Goal: Transaction & Acquisition: Purchase product/service

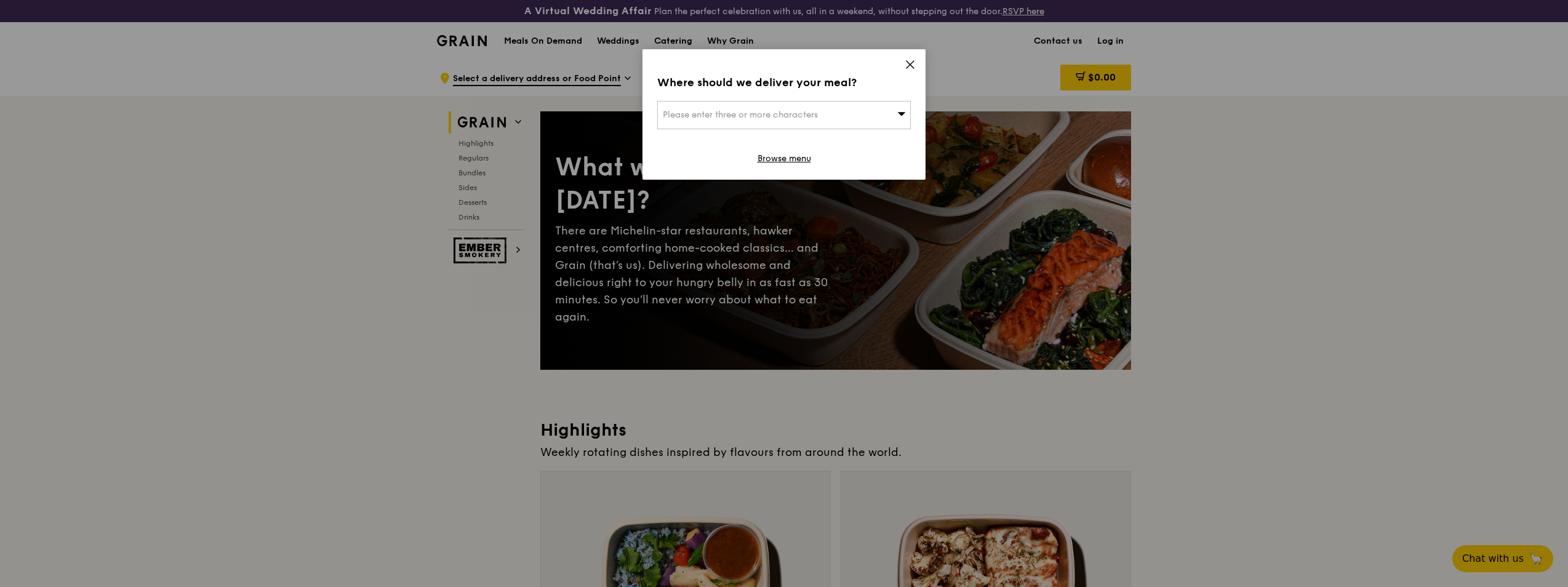
click at [907, 66] on icon at bounding box center [910, 65] width 11 height 11
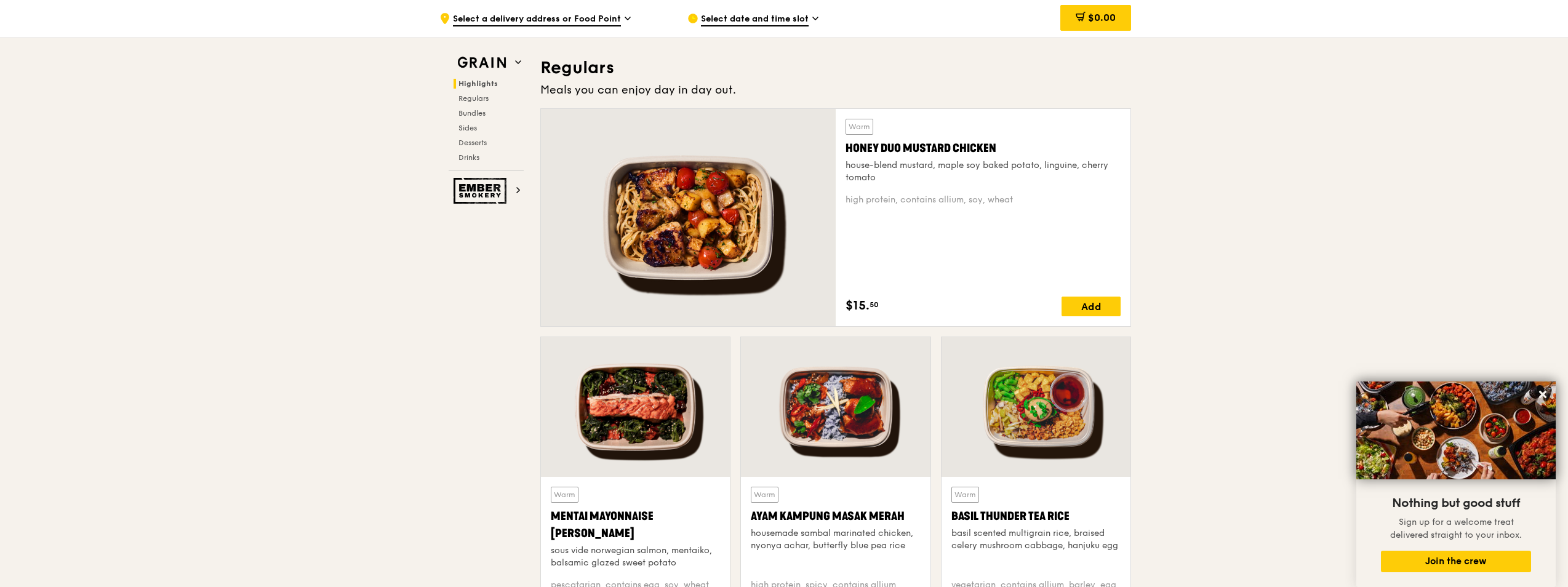
scroll to position [821, 0]
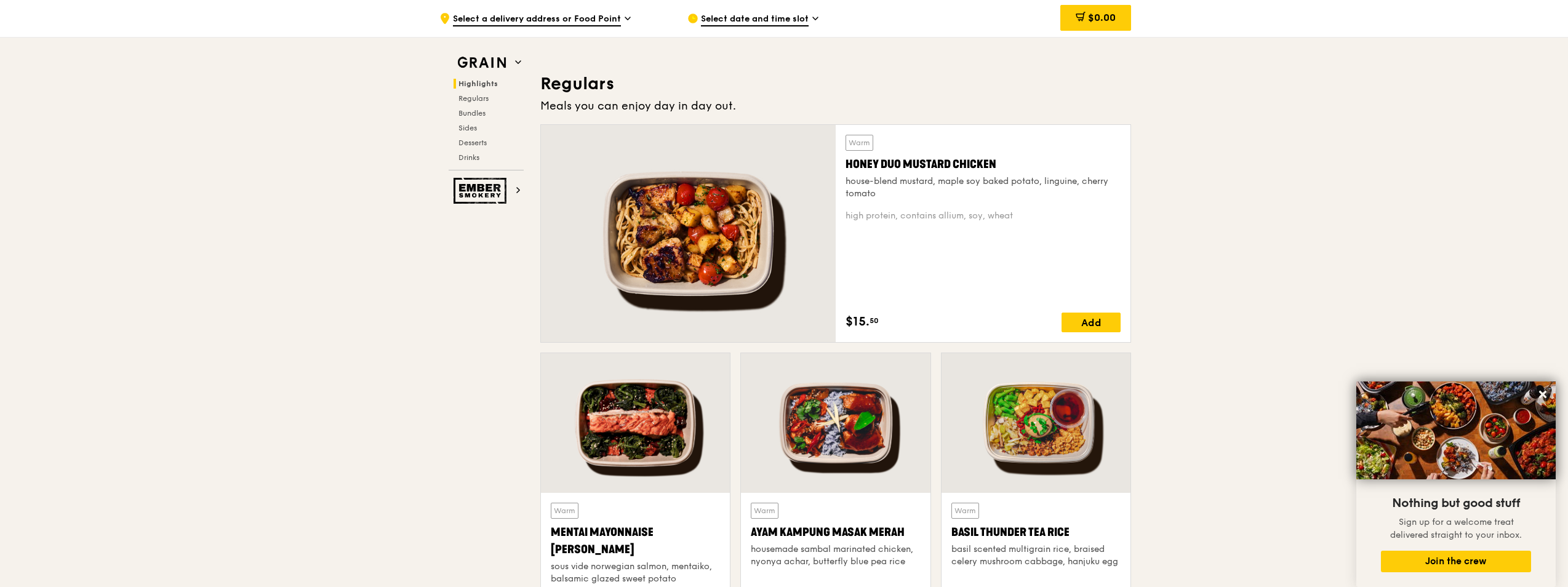
drag, startPoint x: 845, startPoint y: 163, endPoint x: 998, endPoint y: 161, distance: 153.0
click at [998, 161] on div "Warm Honey Duo Mustard Chicken house-blend mustard, maple soy baked potato, lin…" at bounding box center [983, 234] width 295 height 217
copy div "Honey Duo Mustard Chicken"
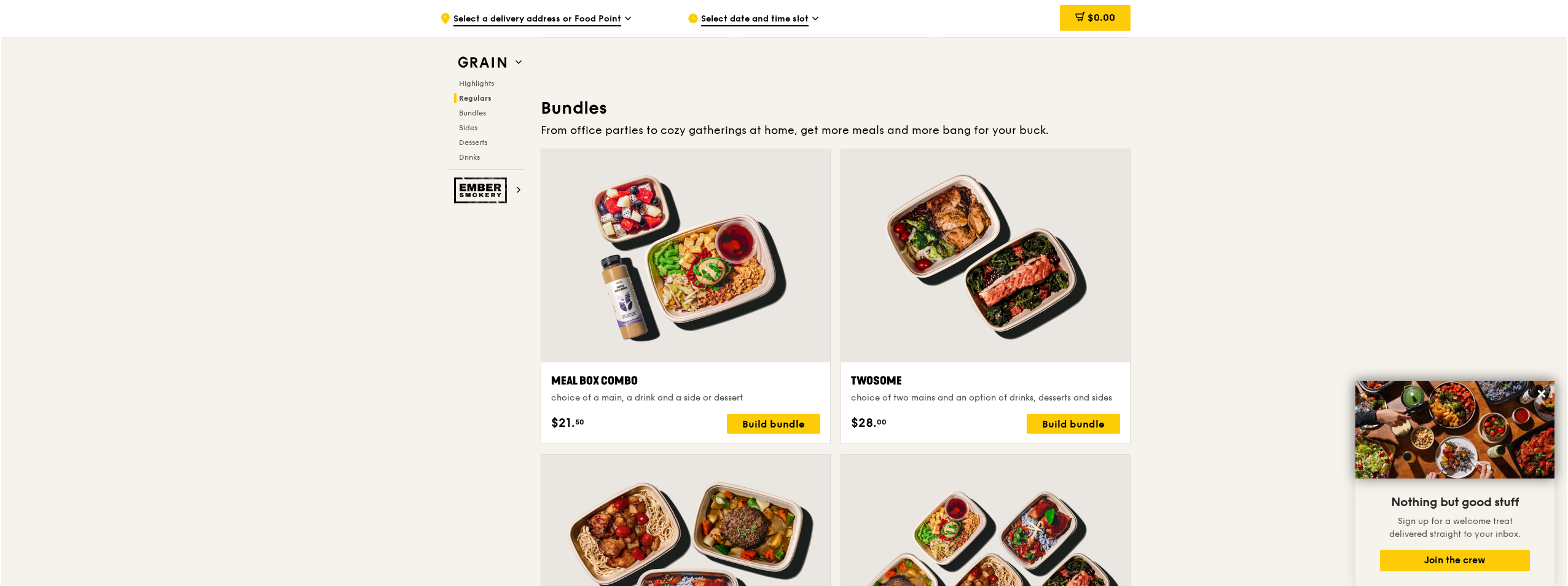
scroll to position [1802, 0]
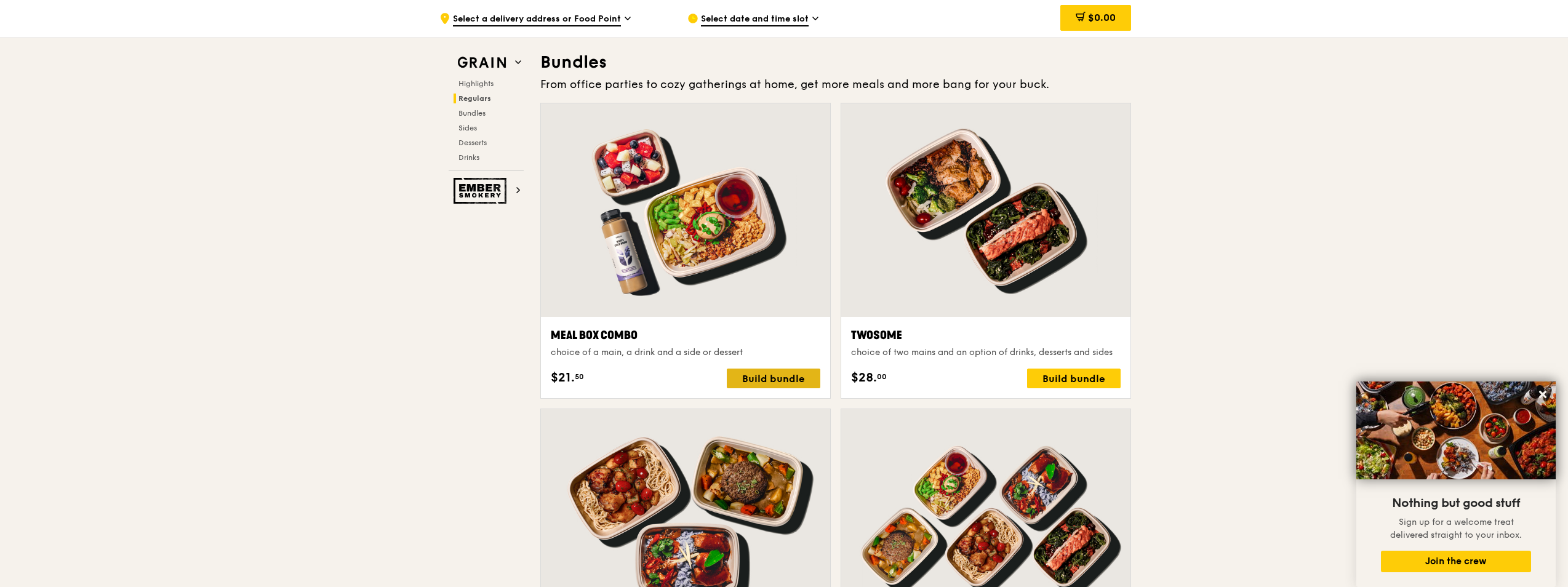
click at [763, 377] on div "Build bundle" at bounding box center [773, 379] width 94 height 20
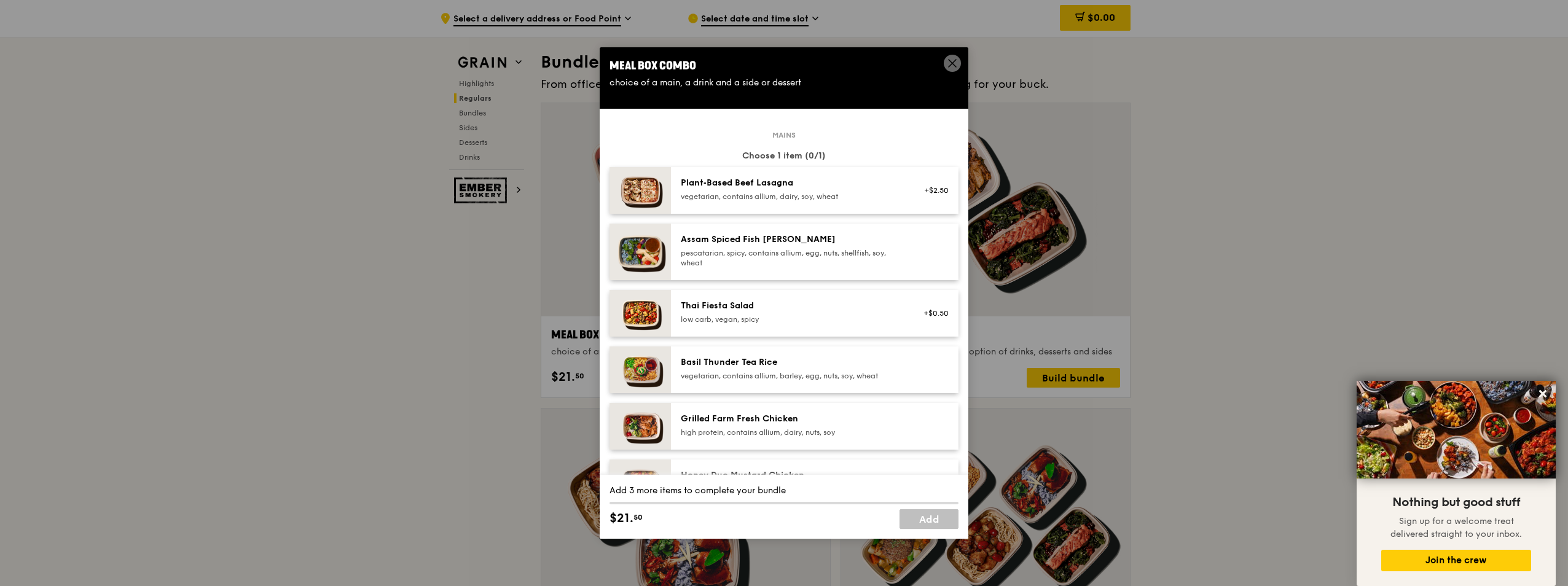
click at [956, 62] on icon at bounding box center [952, 63] width 11 height 11
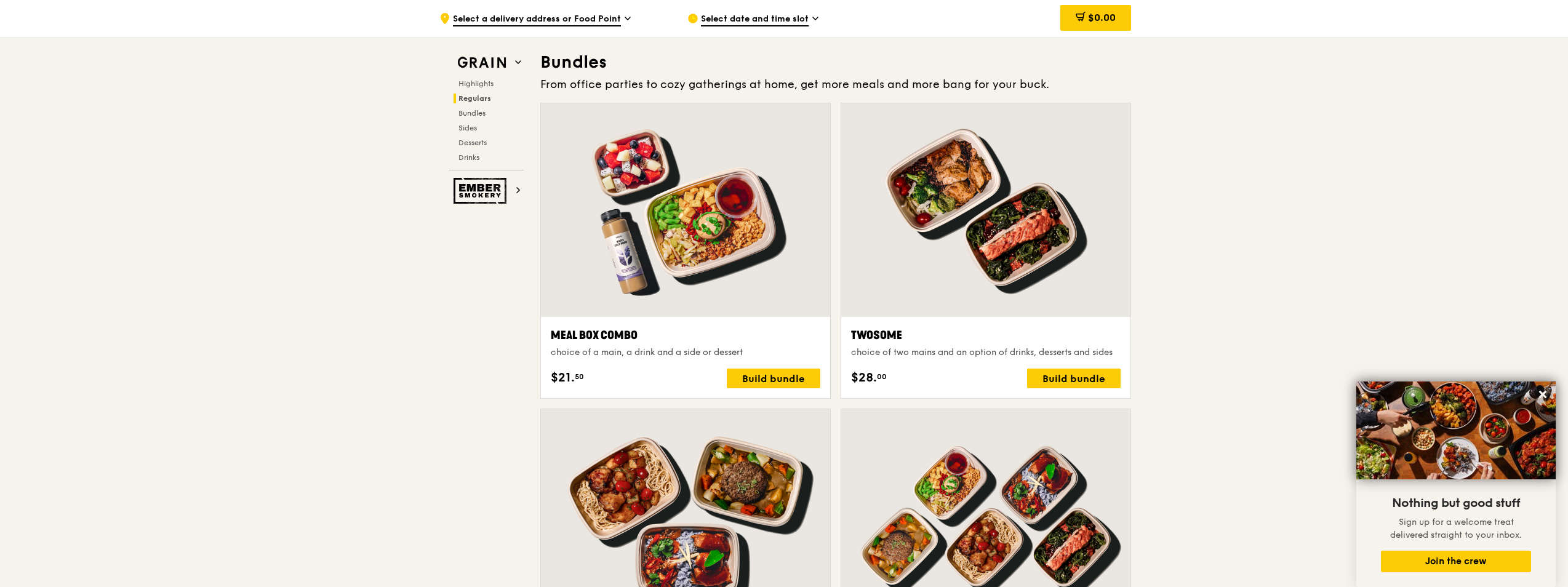
drag, startPoint x: 635, startPoint y: 328, endPoint x: 585, endPoint y: 333, distance: 50.2
click at [585, 333] on div "Meal Box Combo" at bounding box center [686, 335] width 270 height 17
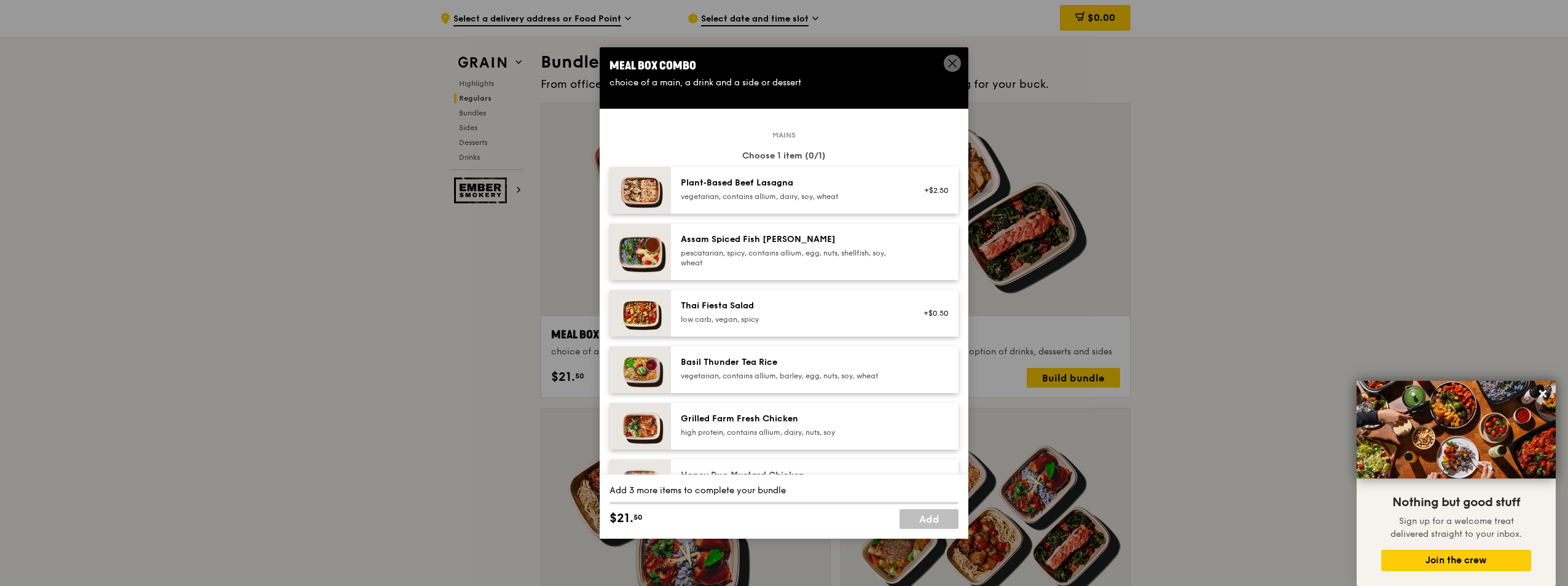
drag, startPoint x: 584, startPoint y: 333, endPoint x: 548, endPoint y: 334, distance: 36.0
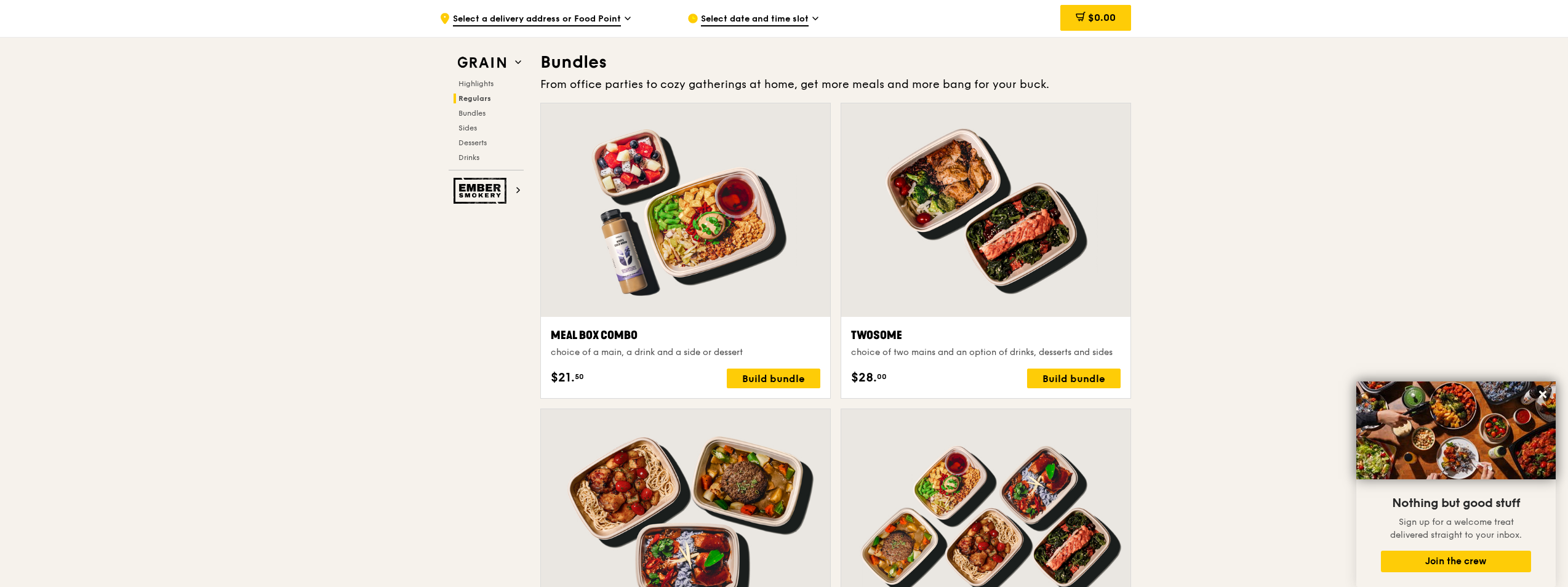
drag, startPoint x: 553, startPoint y: 335, endPoint x: 648, endPoint y: 335, distance: 95.0
click at [648, 335] on div "Meal Box Combo" at bounding box center [686, 335] width 270 height 17
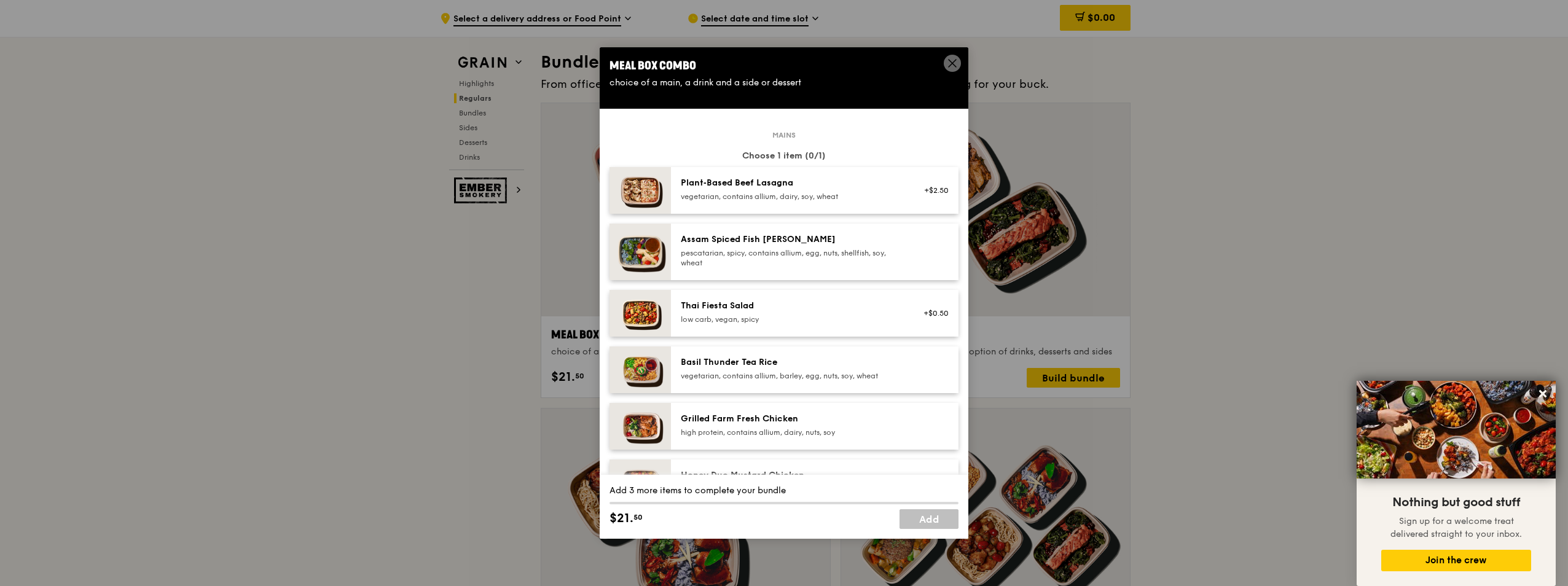
copy div "Meal Box Combo"
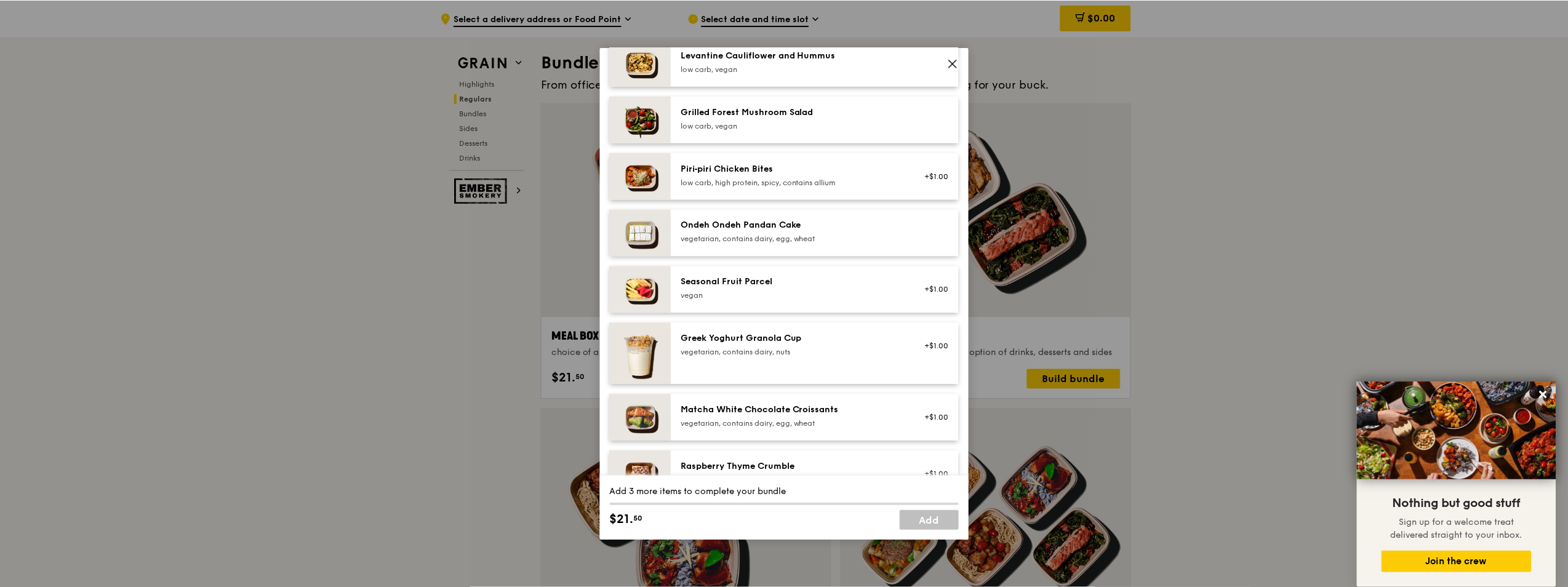
scroll to position [657, 0]
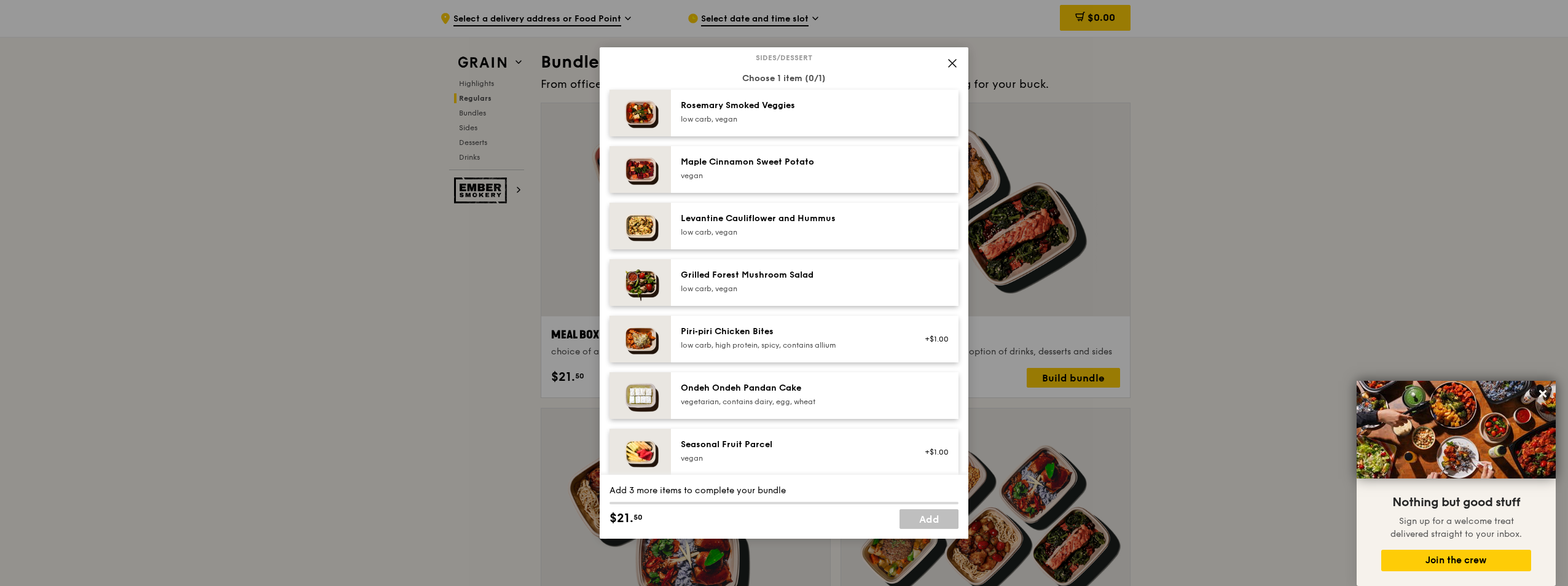
drag, startPoint x: 681, startPoint y: 162, endPoint x: 798, endPoint y: 163, distance: 117.0
click at [798, 163] on div "Maple Cinnamon Sweet Potato" at bounding box center [791, 162] width 221 height 12
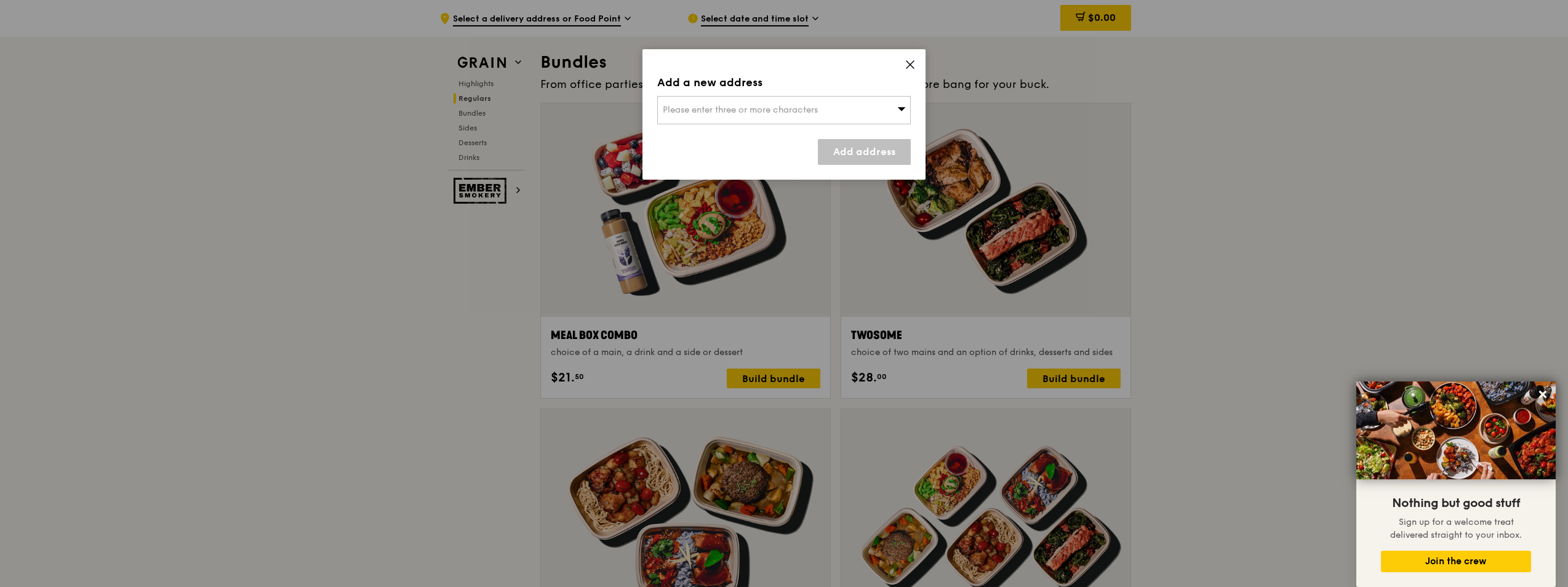
click at [908, 65] on icon at bounding box center [910, 65] width 11 height 11
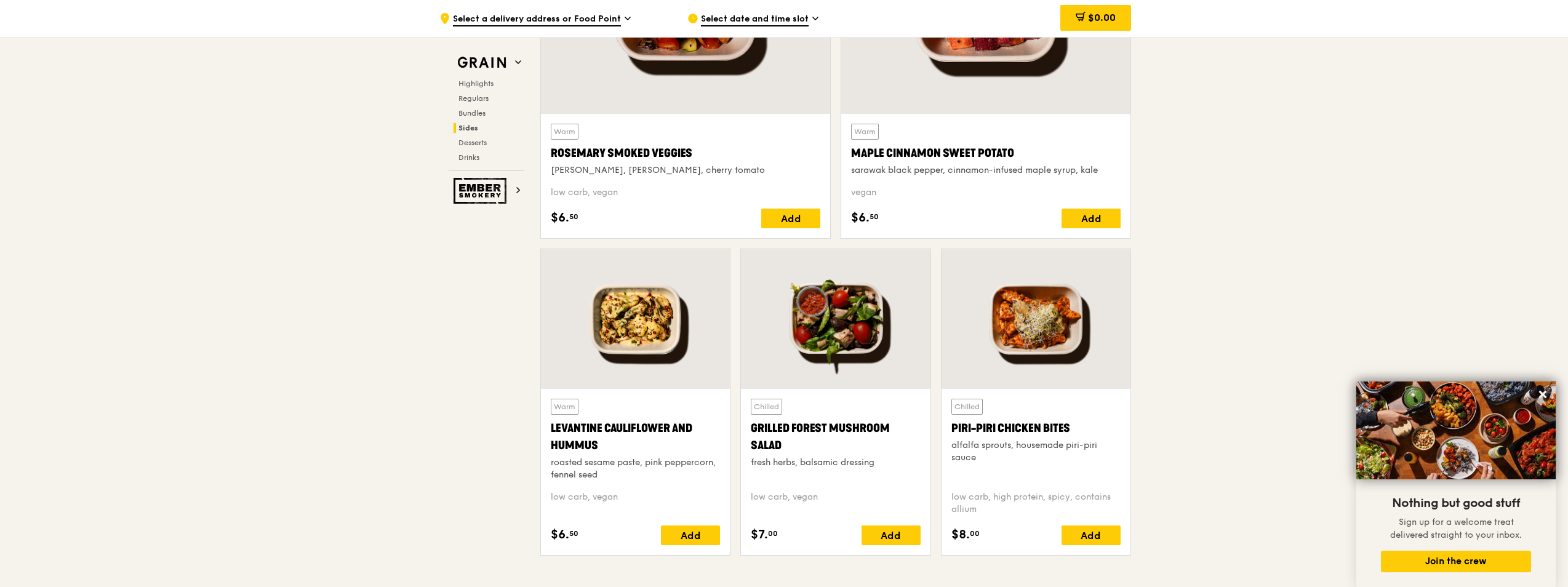
scroll to position [2954, 0]
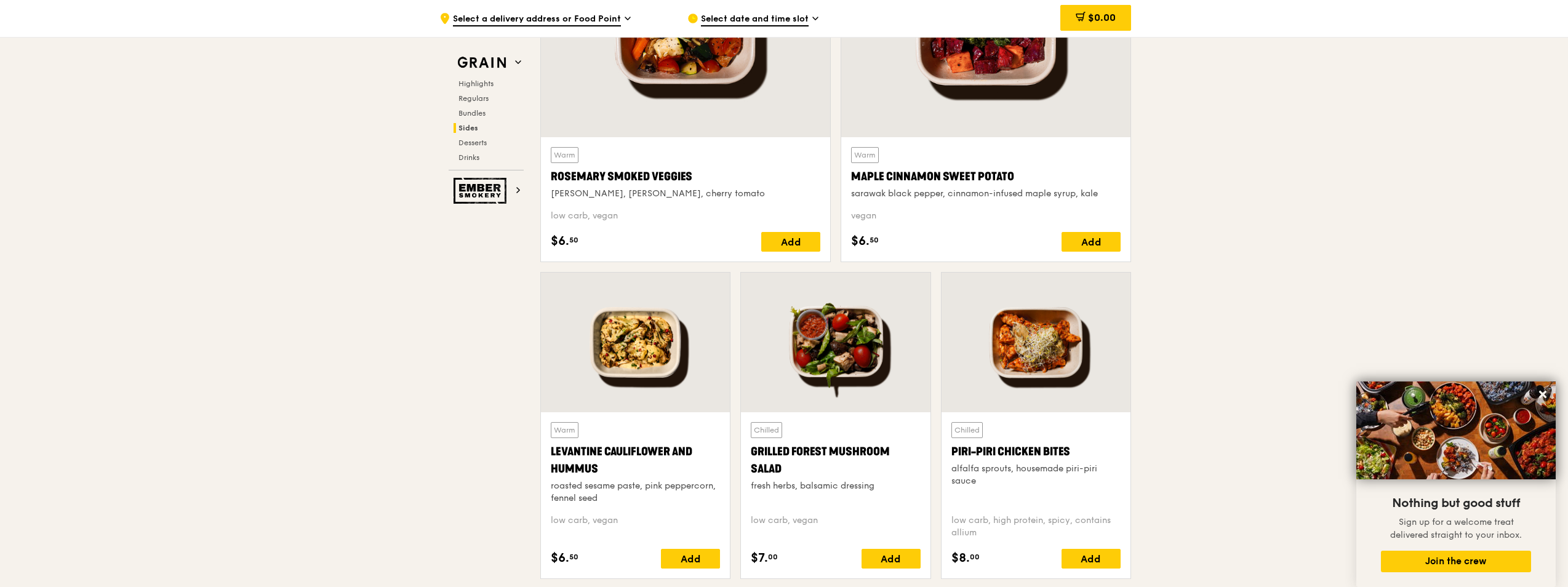
drag, startPoint x: 854, startPoint y: 179, endPoint x: 1025, endPoint y: 179, distance: 171.0
click at [1025, 179] on div "Maple Cinnamon Sweet Potato" at bounding box center [986, 176] width 270 height 17
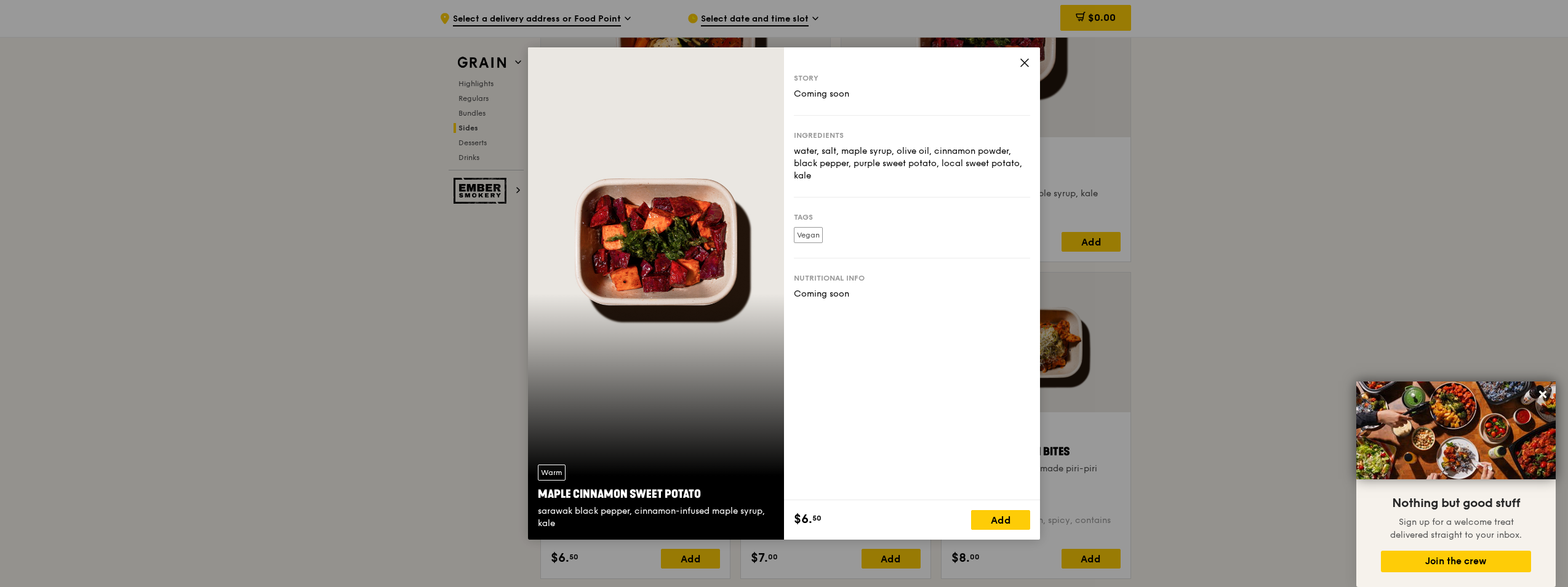
drag, startPoint x: 796, startPoint y: 97, endPoint x: 857, endPoint y: 97, distance: 61.0
click at [857, 97] on div "Coming soon" at bounding box center [912, 94] width 236 height 12
drag, startPoint x: 857, startPoint y: 97, endPoint x: 924, endPoint y: 204, distance: 126.2
click at [920, 203] on div "Tags Vegan" at bounding box center [912, 228] width 236 height 61
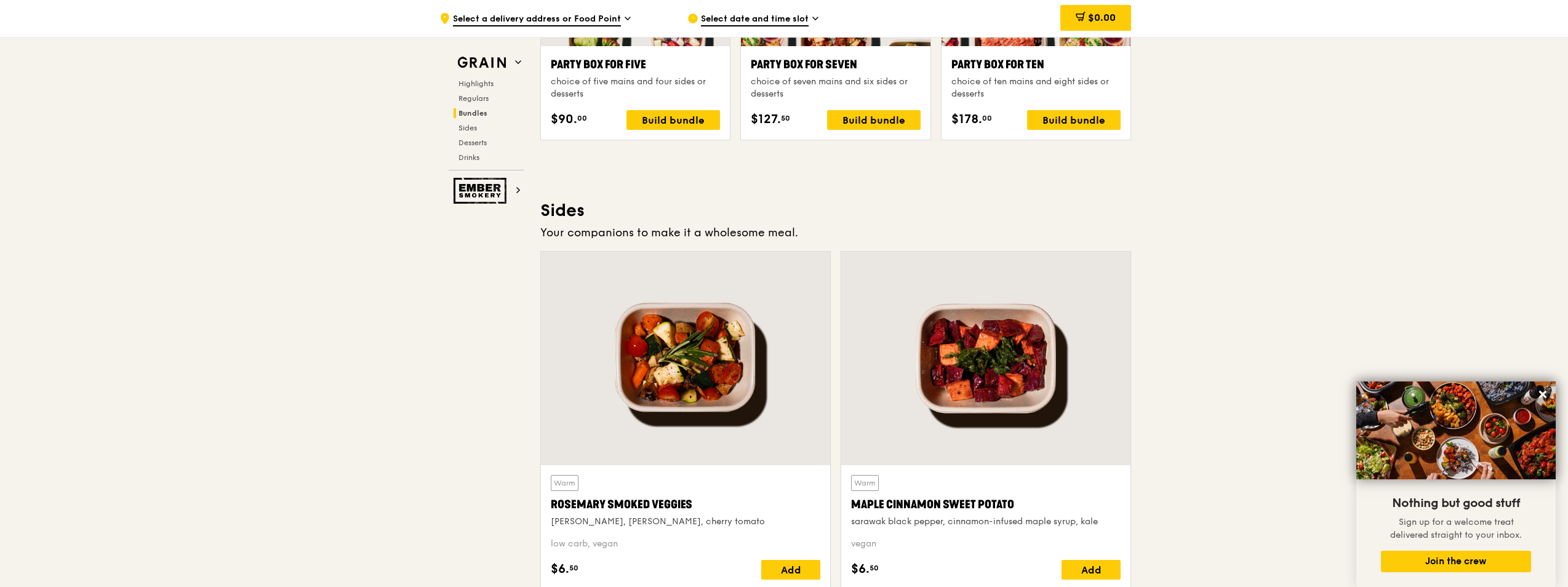
scroll to position [2790, 0]
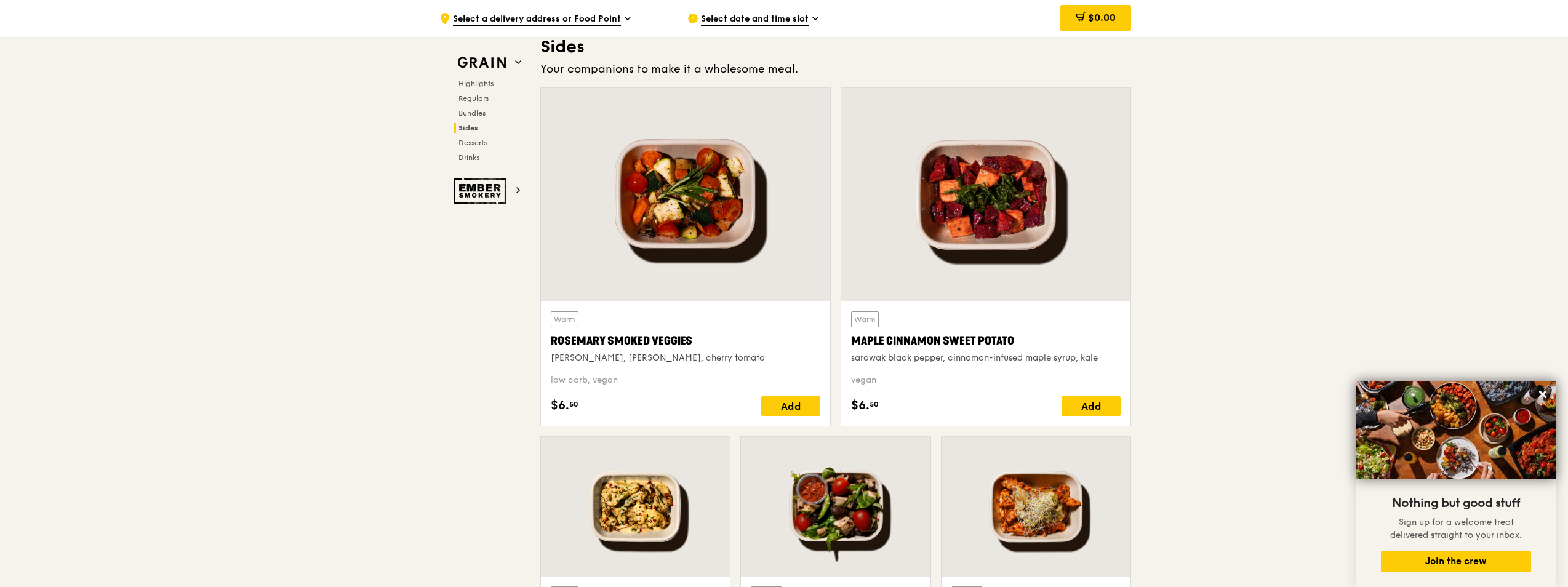
drag, startPoint x: 851, startPoint y: 340, endPoint x: 1013, endPoint y: 341, distance: 162.0
click at [1013, 341] on div "Warm Maple Cinnamon Sweet Potato sarawak black pepper, cinnamon-infused maple s…" at bounding box center [986, 364] width 289 height 124
copy div "Maple Cinnamon Sweet Potato"
click at [697, 272] on div at bounding box center [686, 194] width 289 height 214
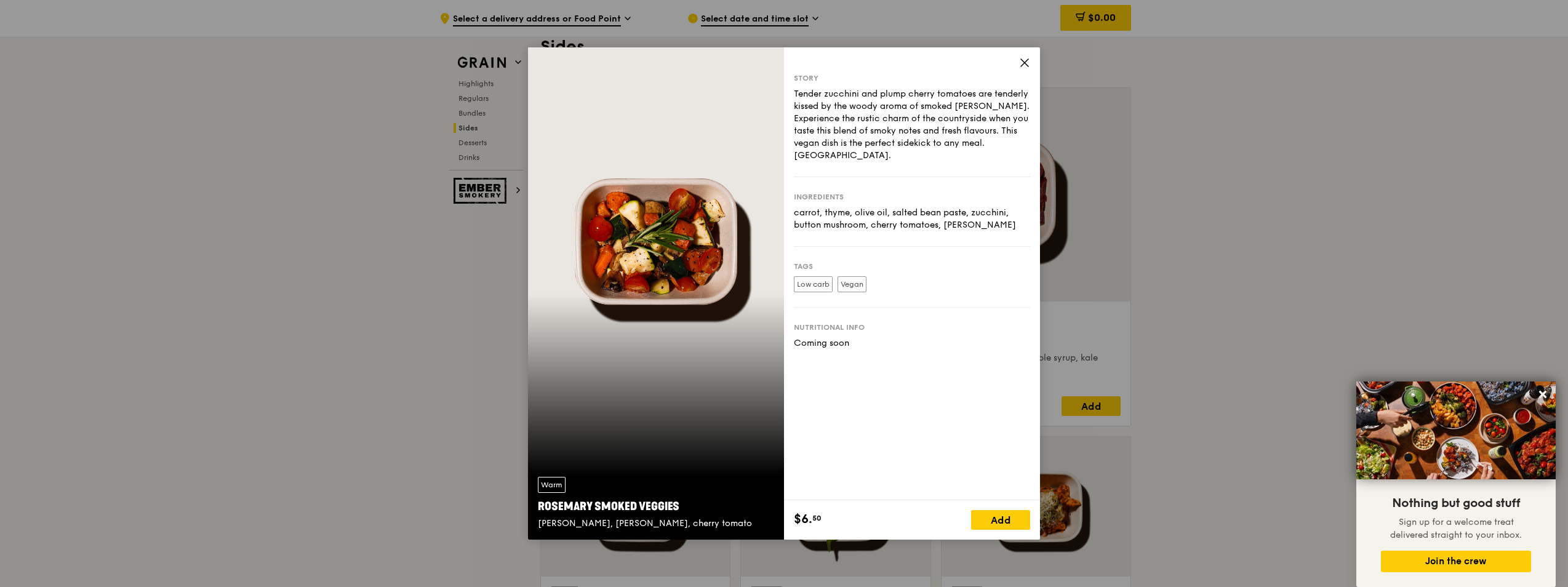
click at [1018, 59] on div "Story Tender zucchini and plump cherry tomatoes are tenderly kissed by the wood…" at bounding box center [912, 274] width 256 height 453
click at [1024, 66] on icon at bounding box center [1024, 63] width 11 height 11
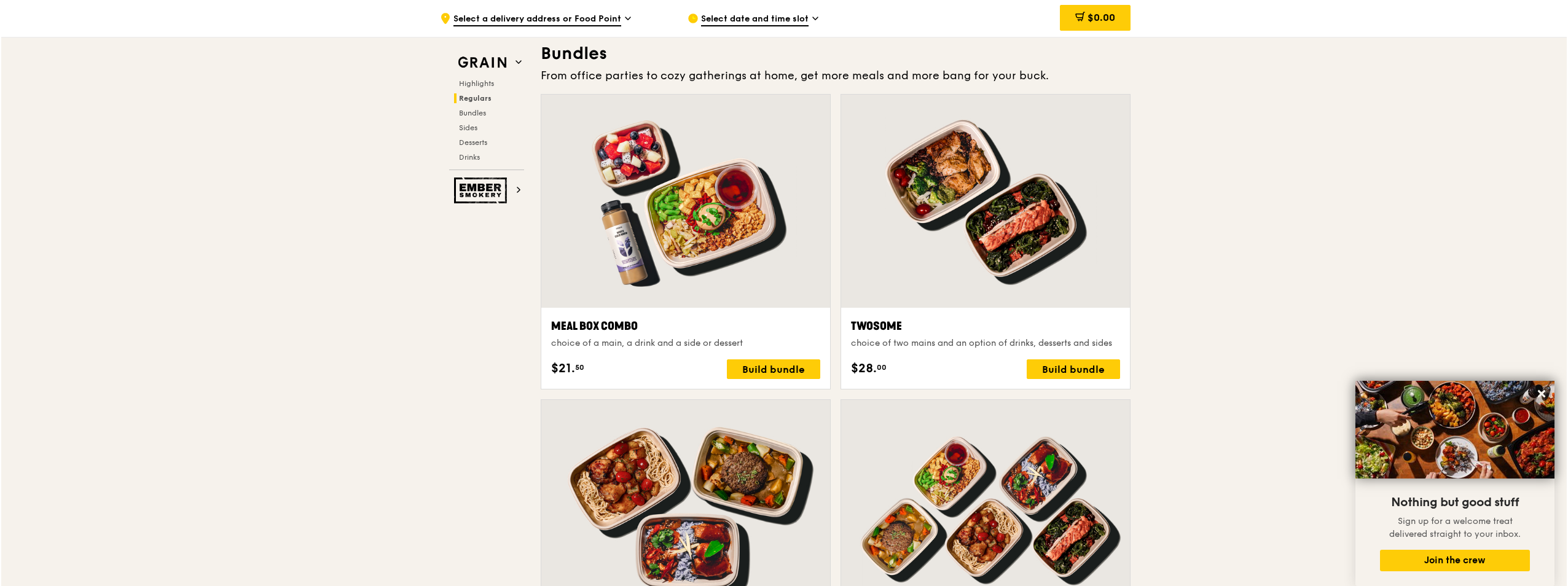
scroll to position [1802, 0]
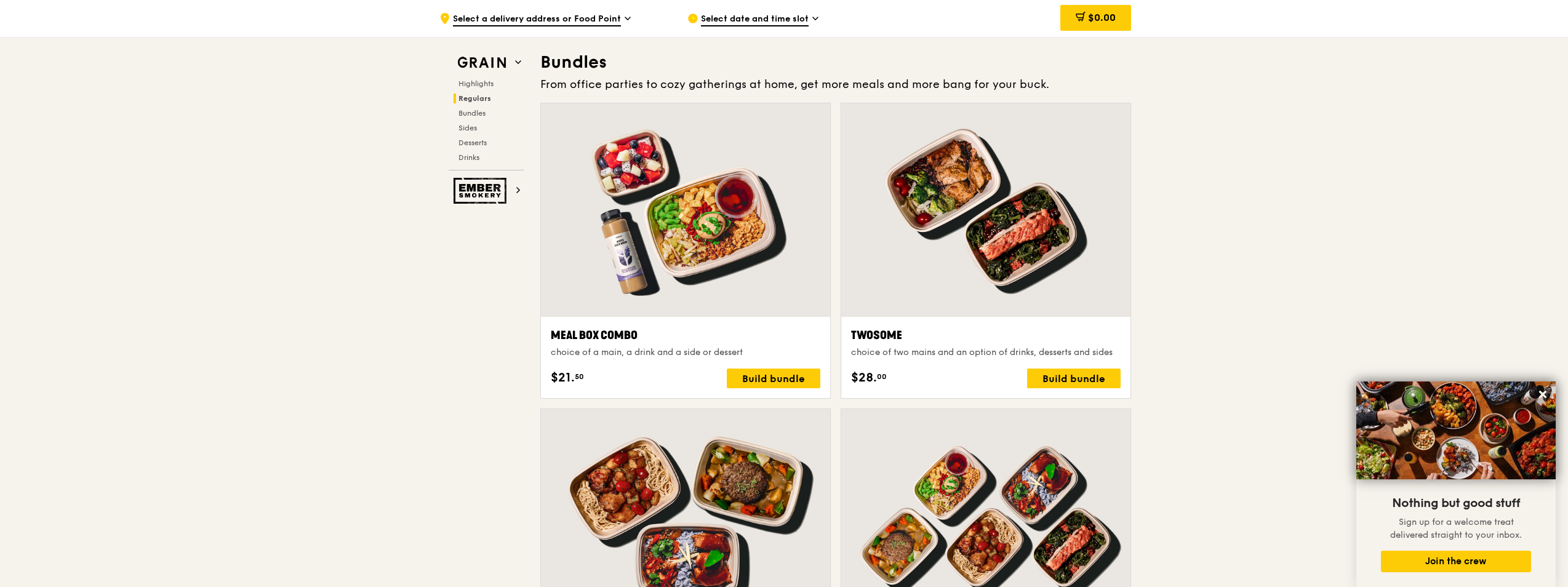
click at [704, 245] on div at bounding box center [686, 210] width 289 height 214
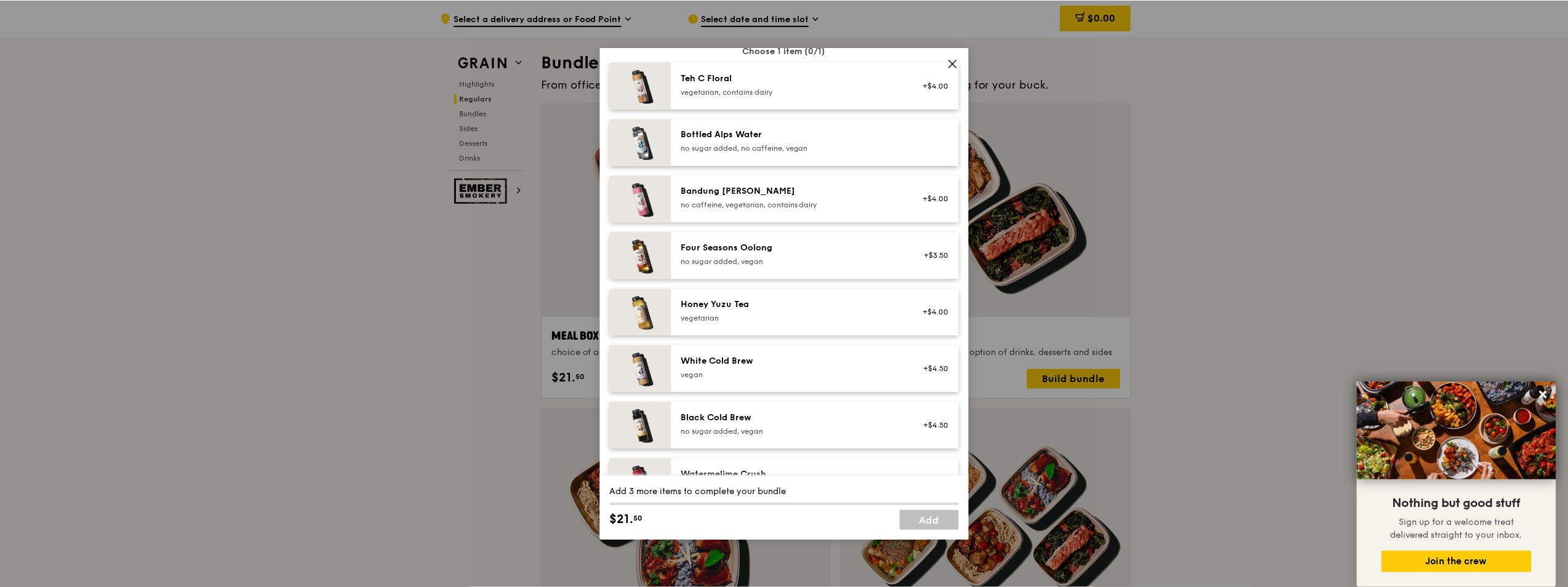
scroll to position [1409, 0]
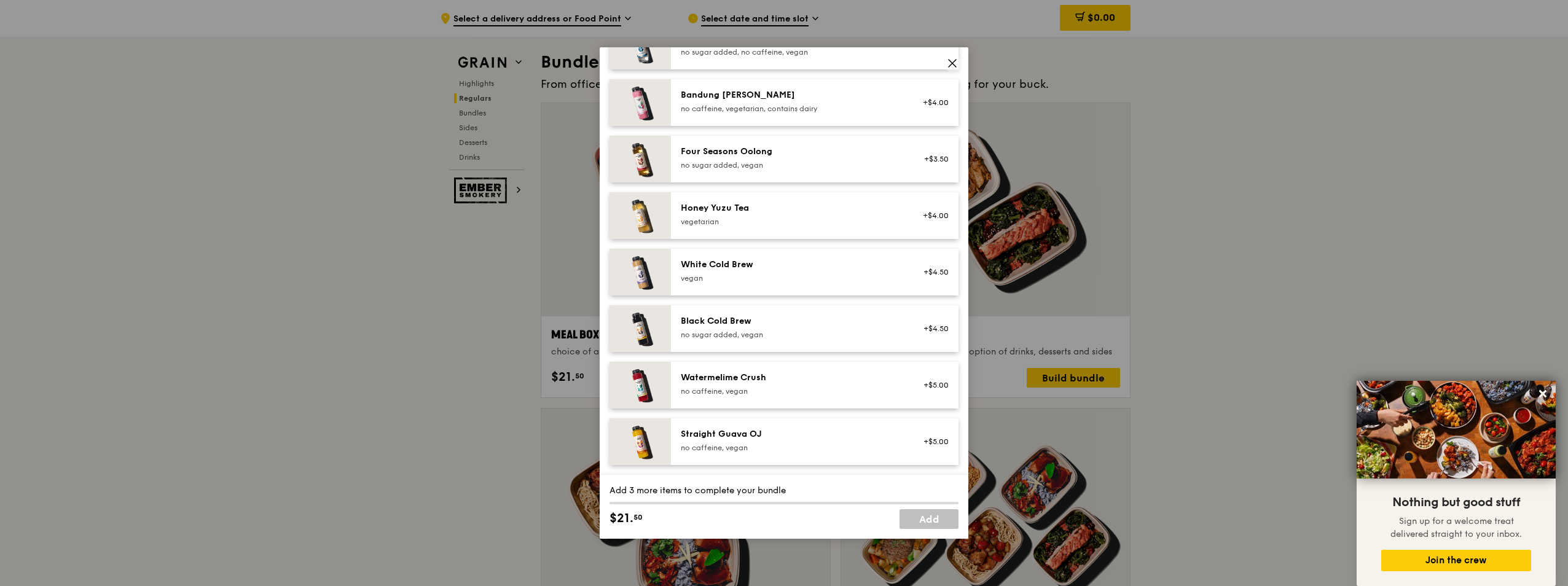
drag, startPoint x: 682, startPoint y: 435, endPoint x: 757, endPoint y: 435, distance: 75.0
click at [757, 435] on div "Straight Guava OJ" at bounding box center [791, 434] width 221 height 12
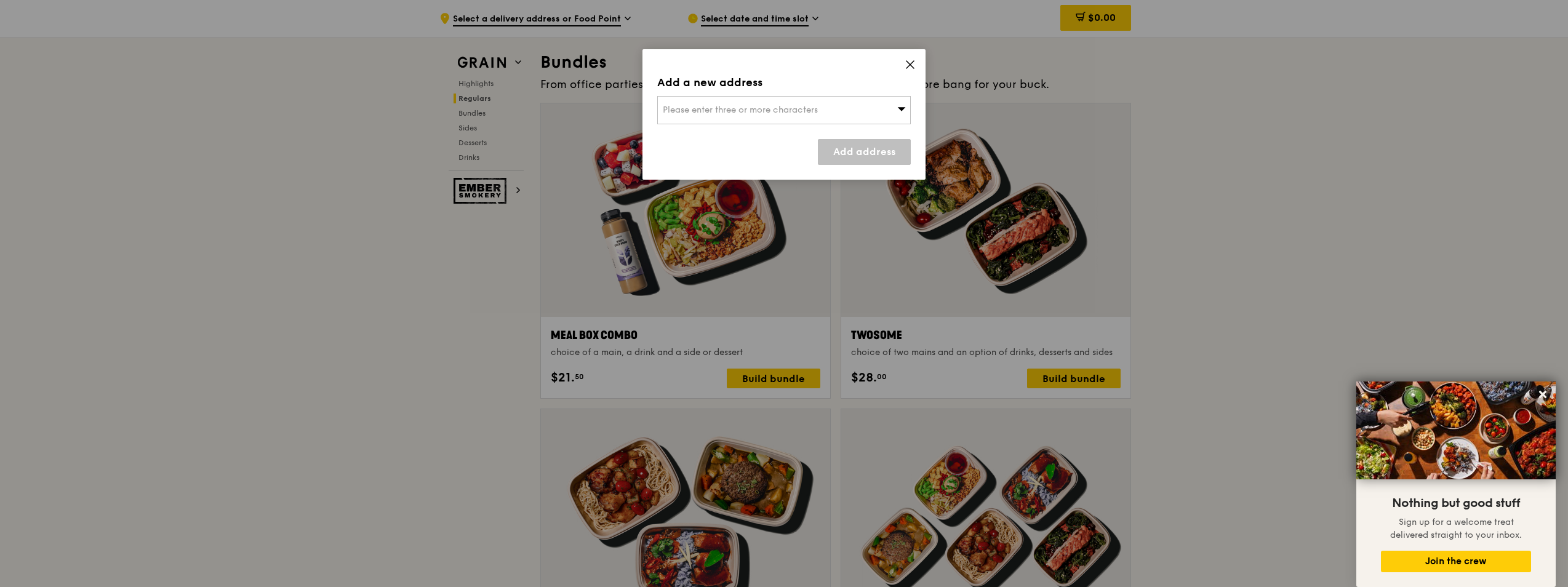
click at [908, 60] on icon at bounding box center [910, 65] width 11 height 11
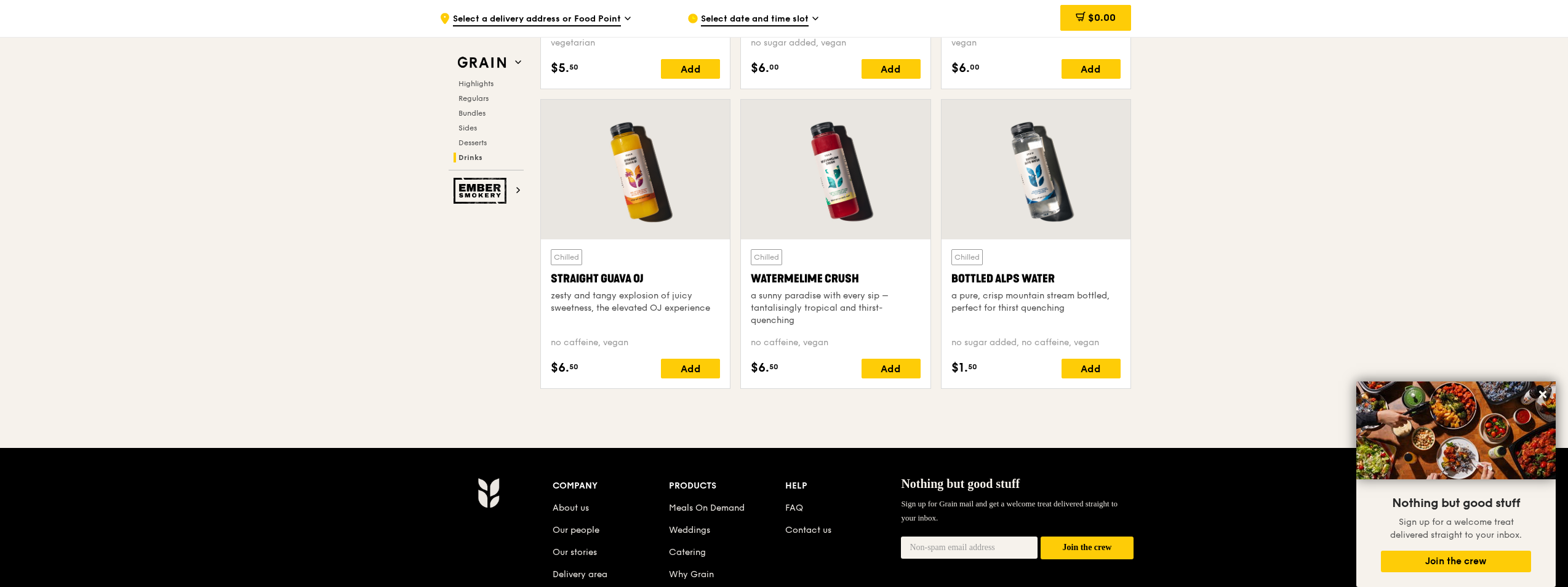
scroll to position [4759, 0]
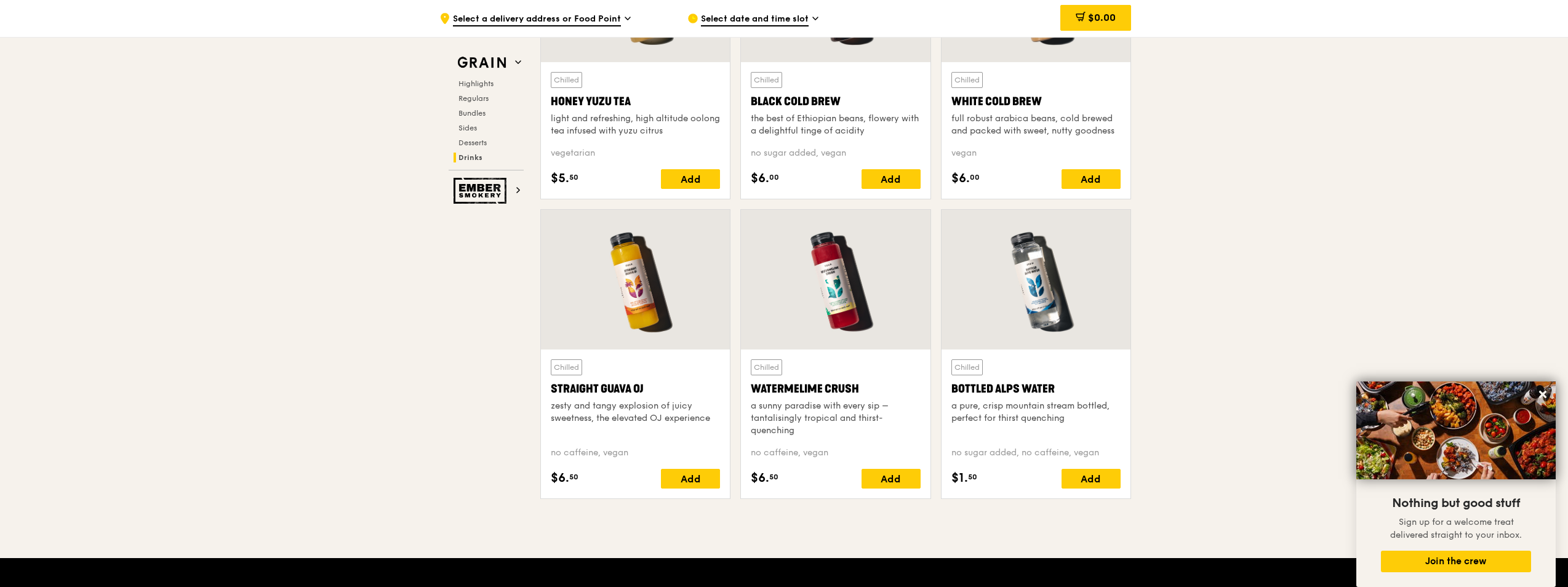
drag, startPoint x: 551, startPoint y: 390, endPoint x: 653, endPoint y: 386, distance: 102.1
click at [653, 386] on div "Straight Guava OJ" at bounding box center [635, 389] width 169 height 17
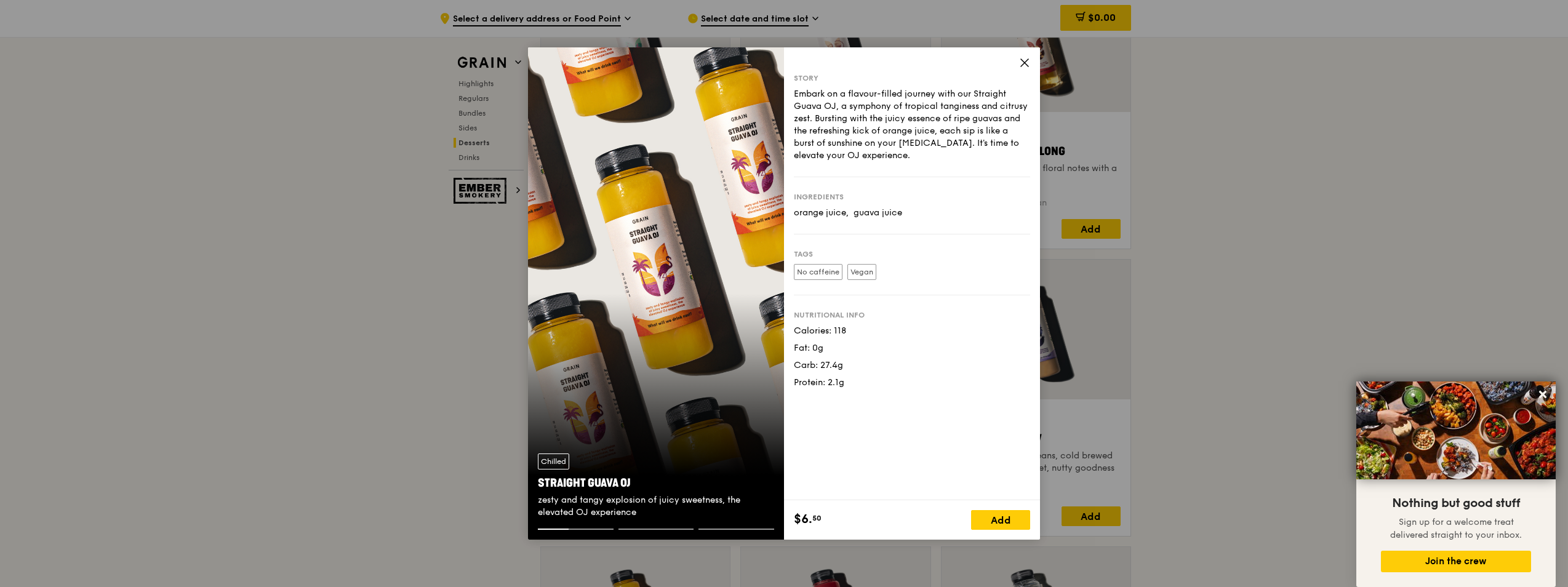
scroll to position [4267, 0]
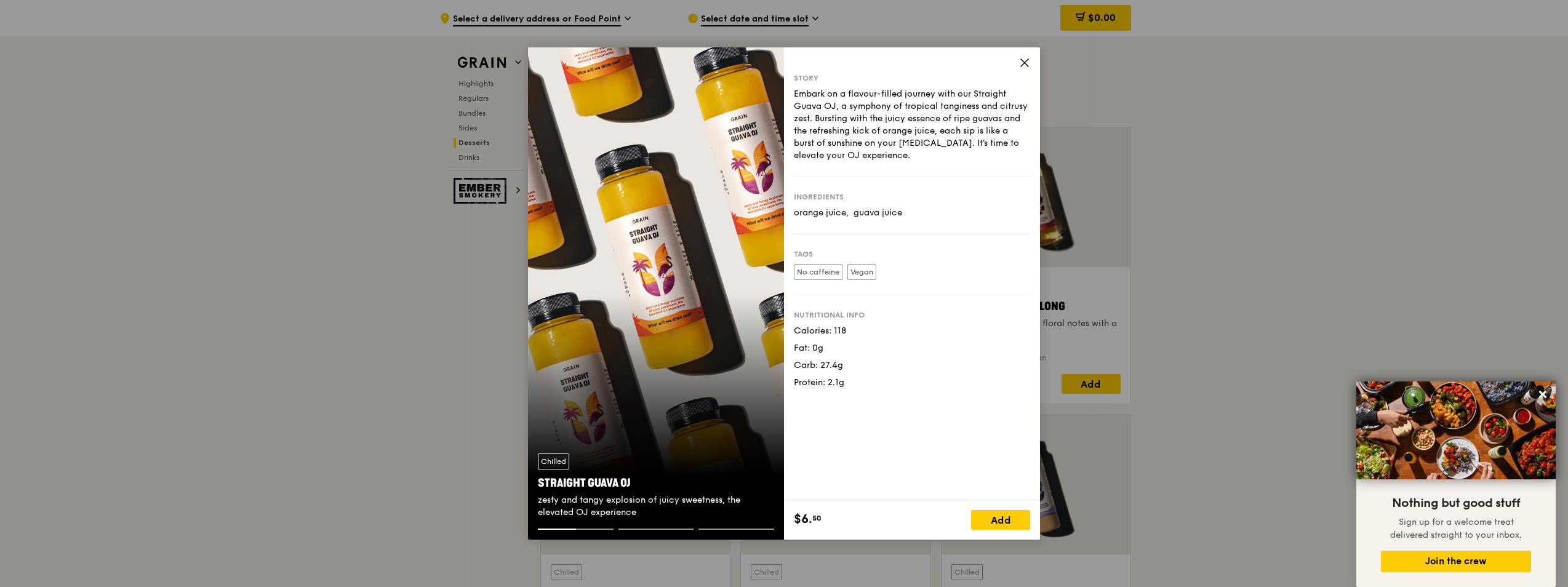
drag, startPoint x: 537, startPoint y: 484, endPoint x: 629, endPoint y: 479, distance: 92.1
click at [629, 479] on div "Chilled Straight Guava OJ zesty and tangy explosion of juicy sweetness, the ele…" at bounding box center [656, 486] width 256 height 85
copy div "Straight Guava OJ"
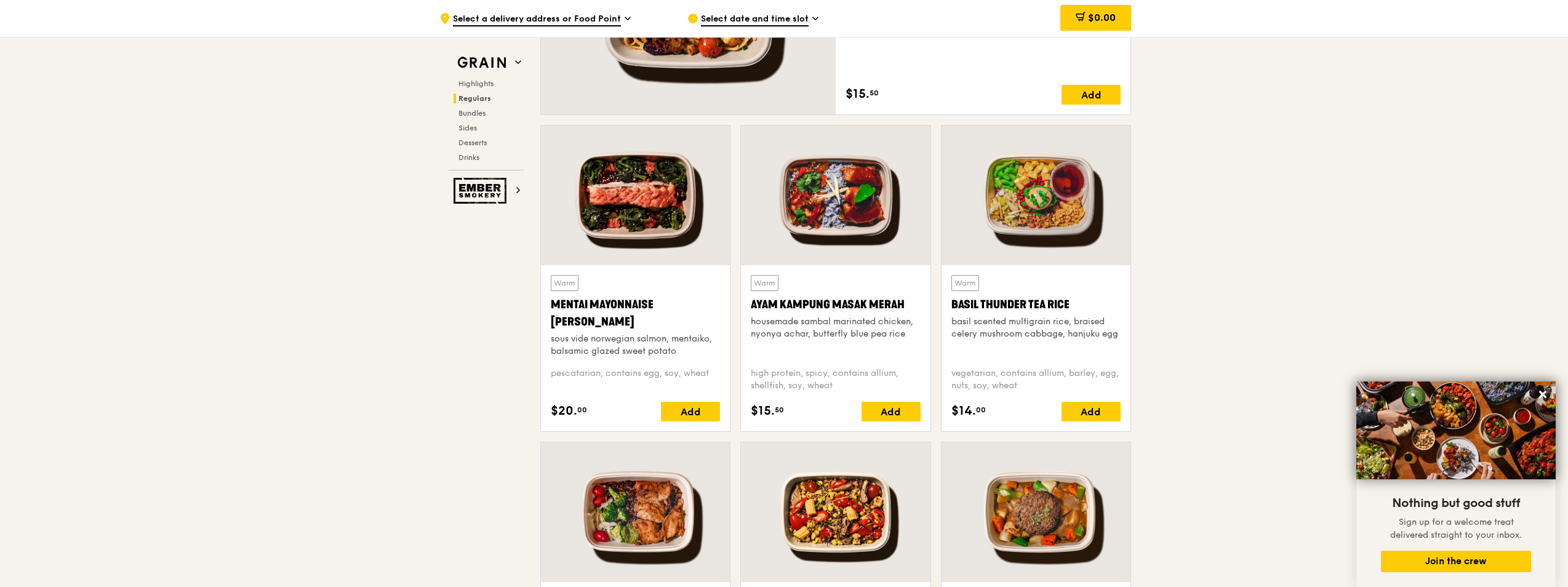
scroll to position [1149, 0]
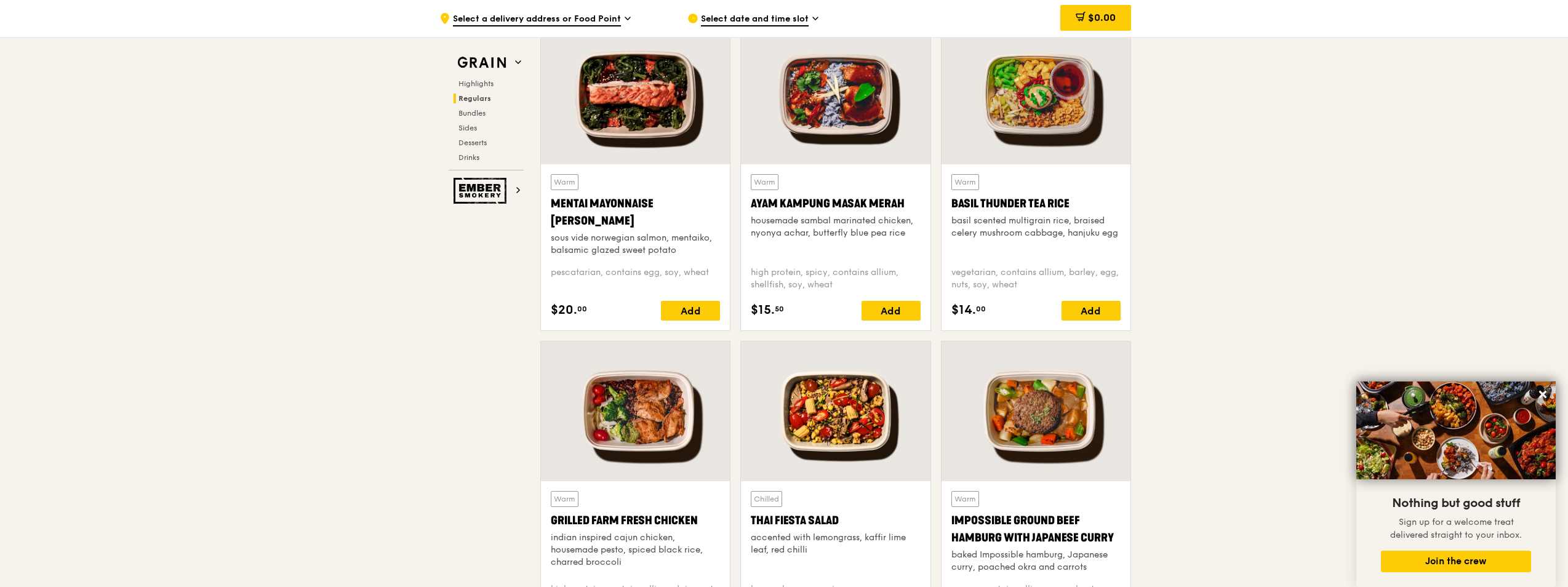
click at [675, 246] on div "sous vide norwegian salmon, mentaiko, balsamic glazed sweet potato" at bounding box center [635, 244] width 169 height 25
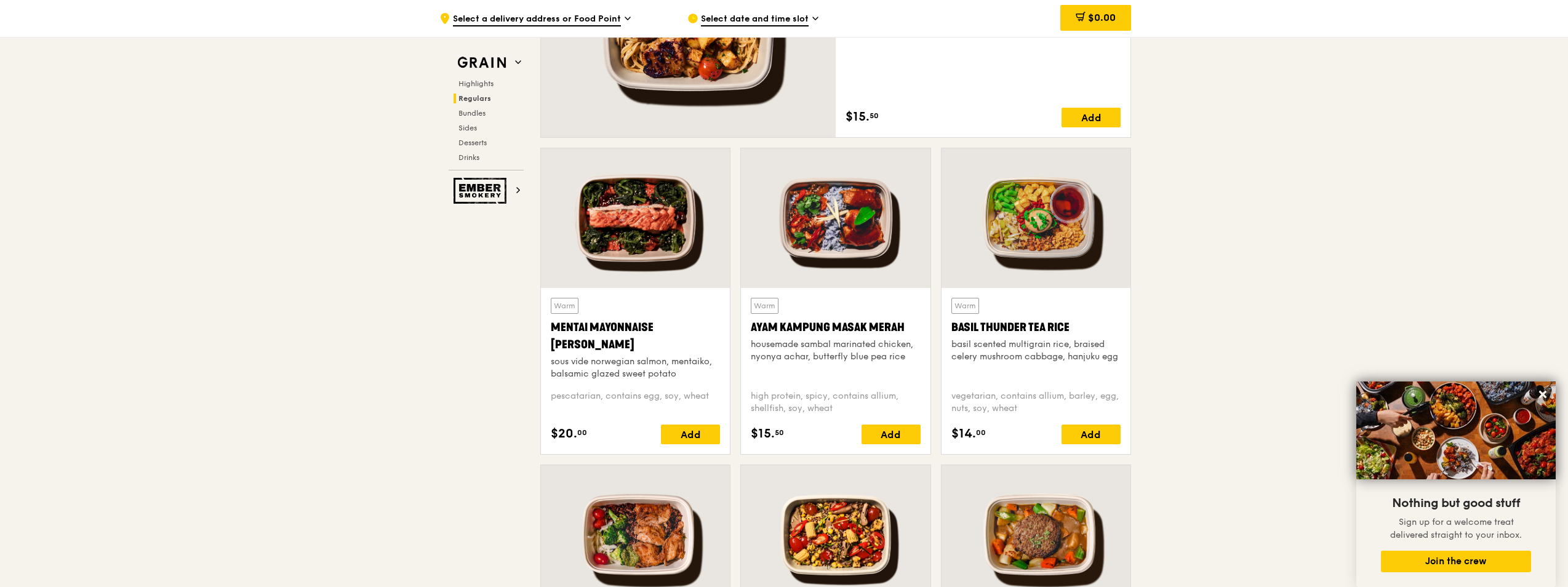
scroll to position [985, 0]
